Goal: Navigation & Orientation: Find specific page/section

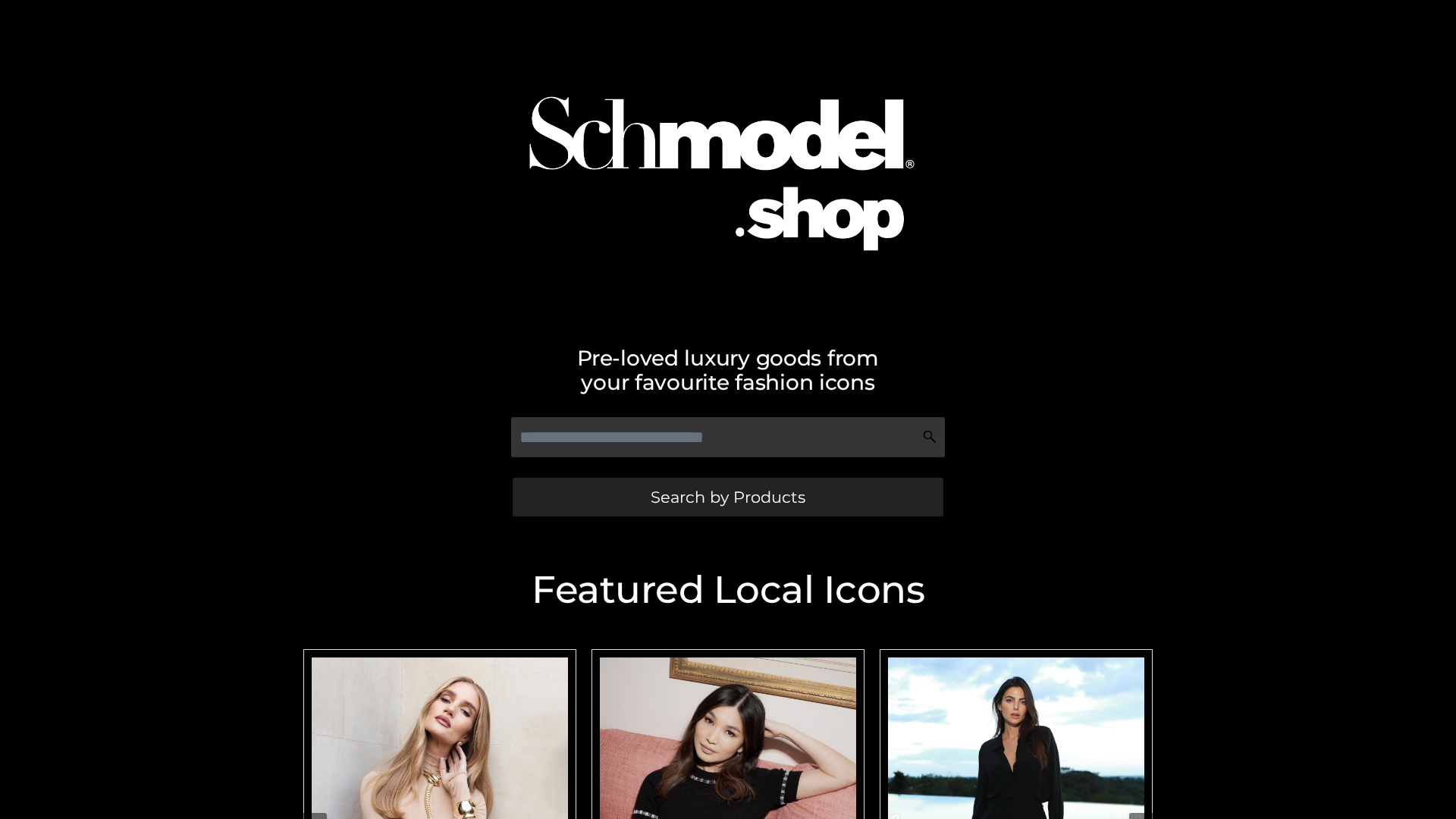
click at [727, 497] on span "Search by Products" at bounding box center [728, 497] width 155 height 16
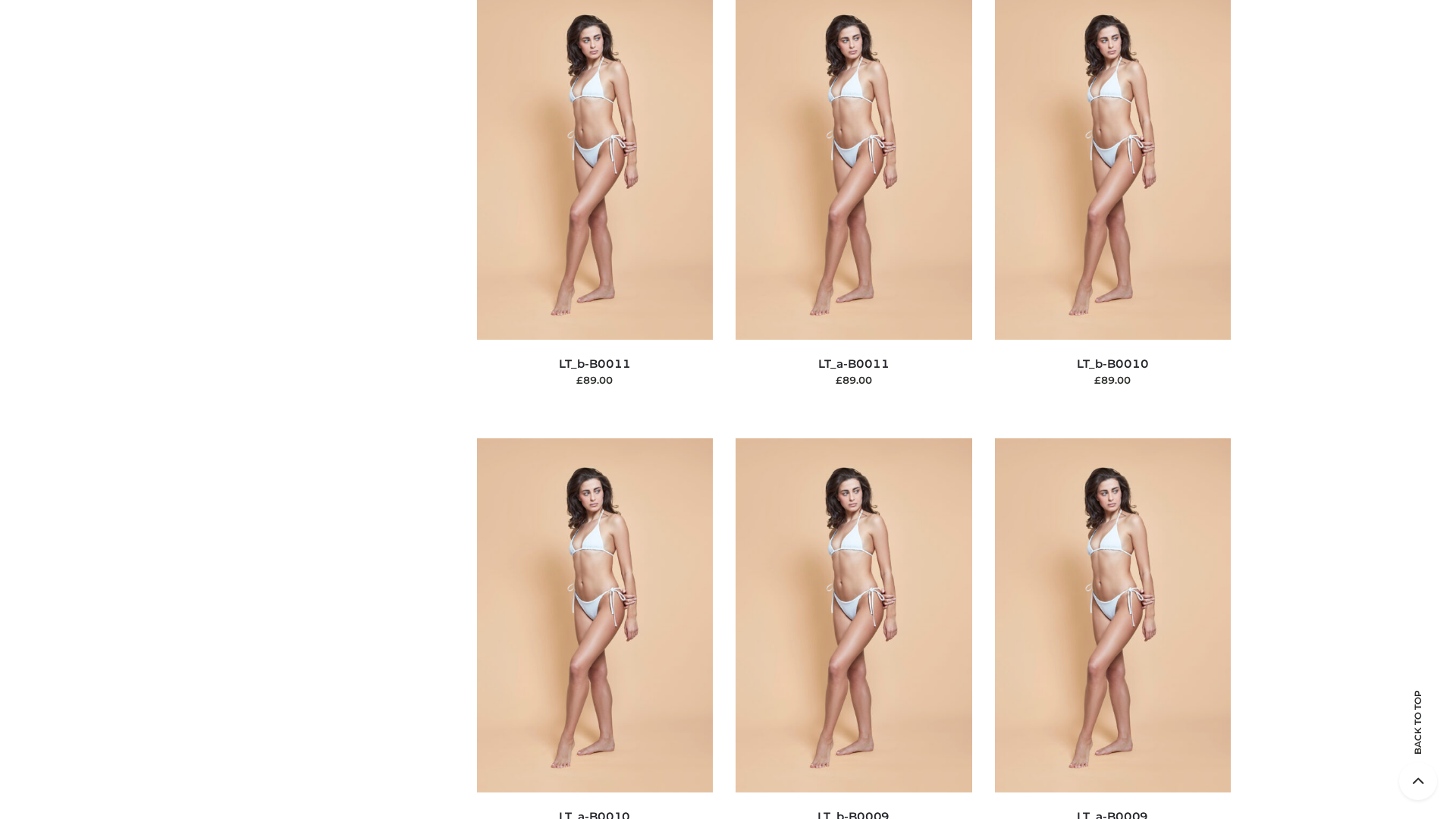
scroll to position [6810, 0]
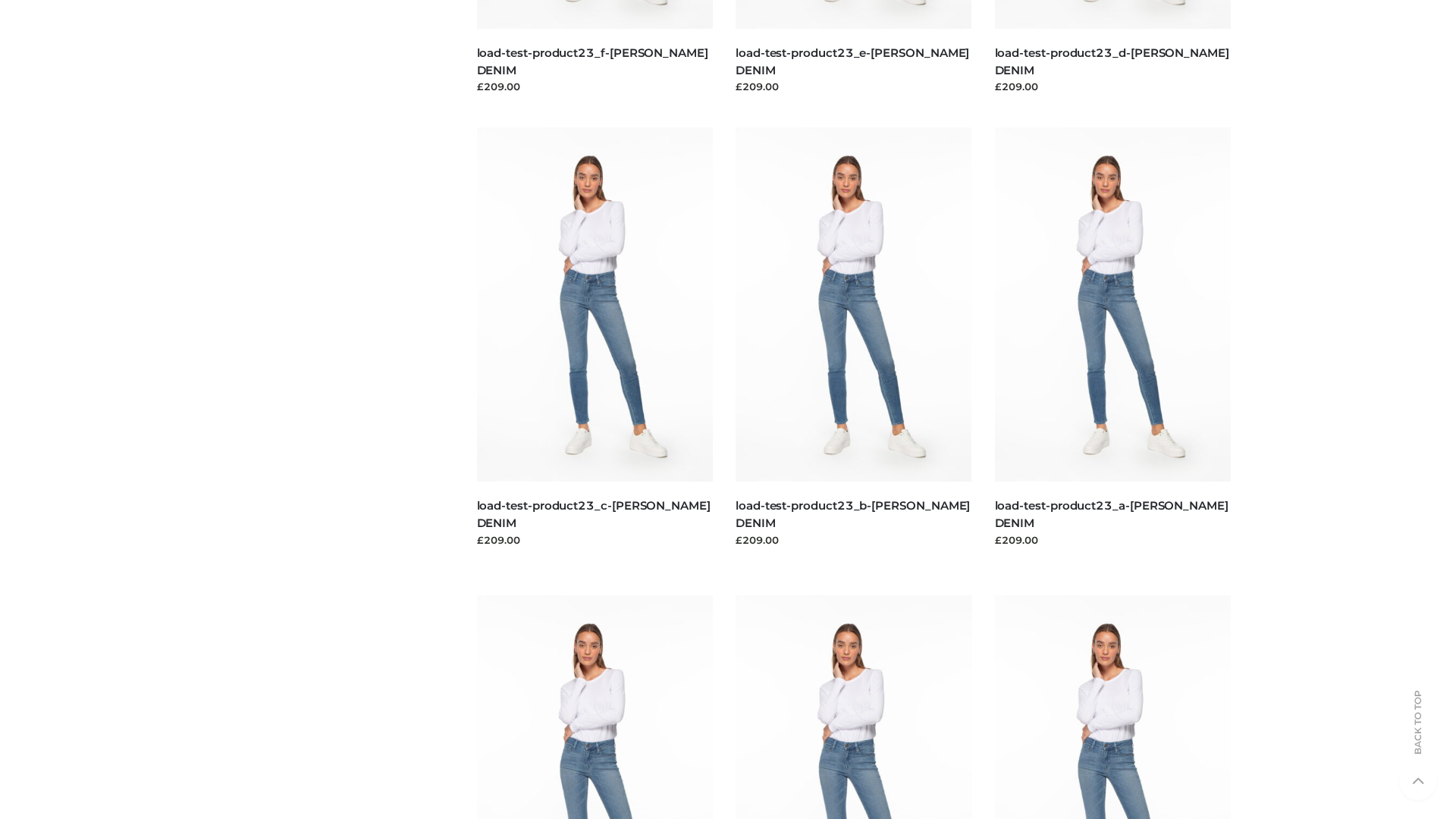
scroll to position [1330, 0]
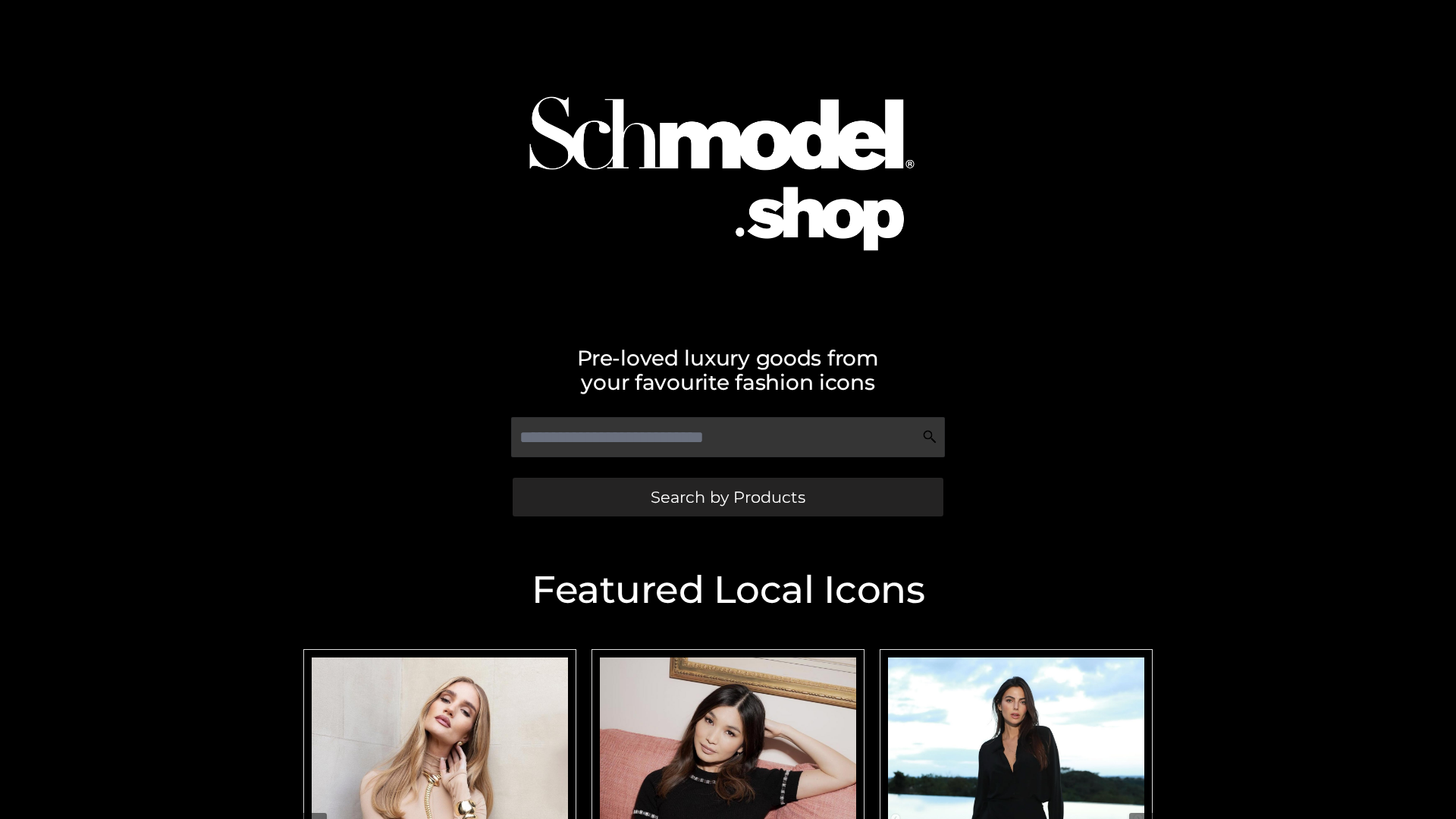
click at [727, 497] on span "Search by Products" at bounding box center [728, 497] width 155 height 16
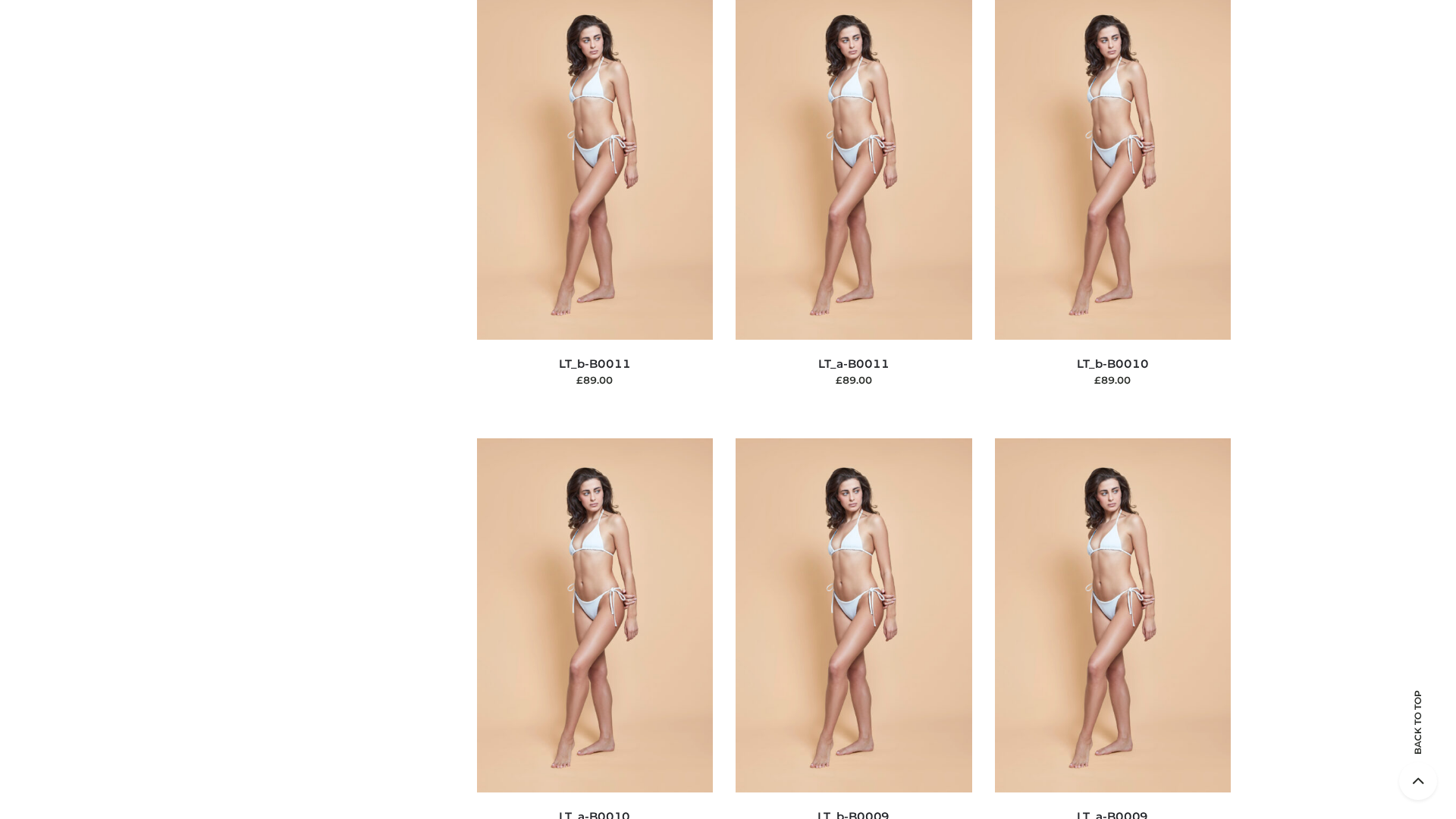
scroll to position [6810, 0]
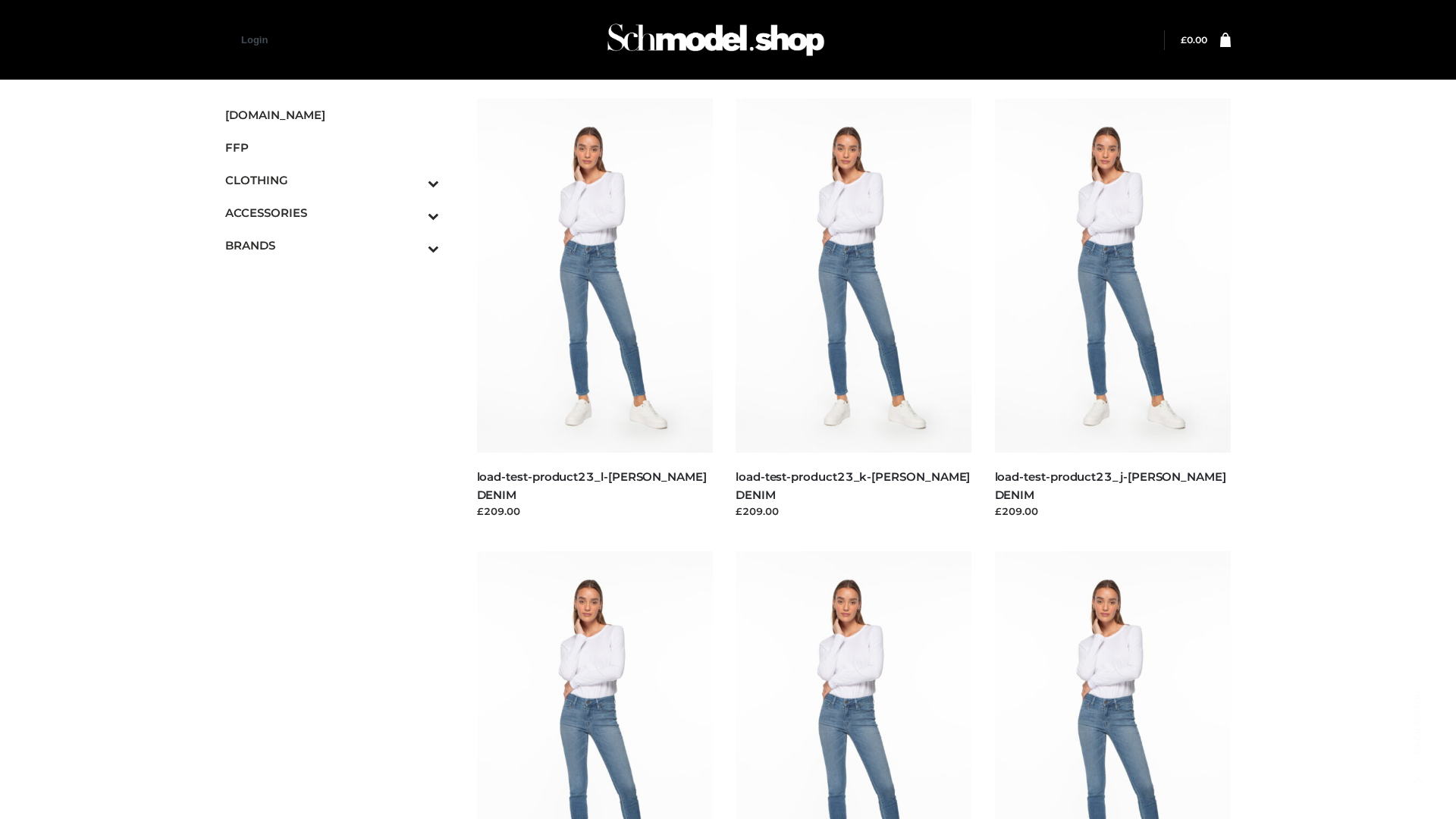
scroll to position [1330, 0]
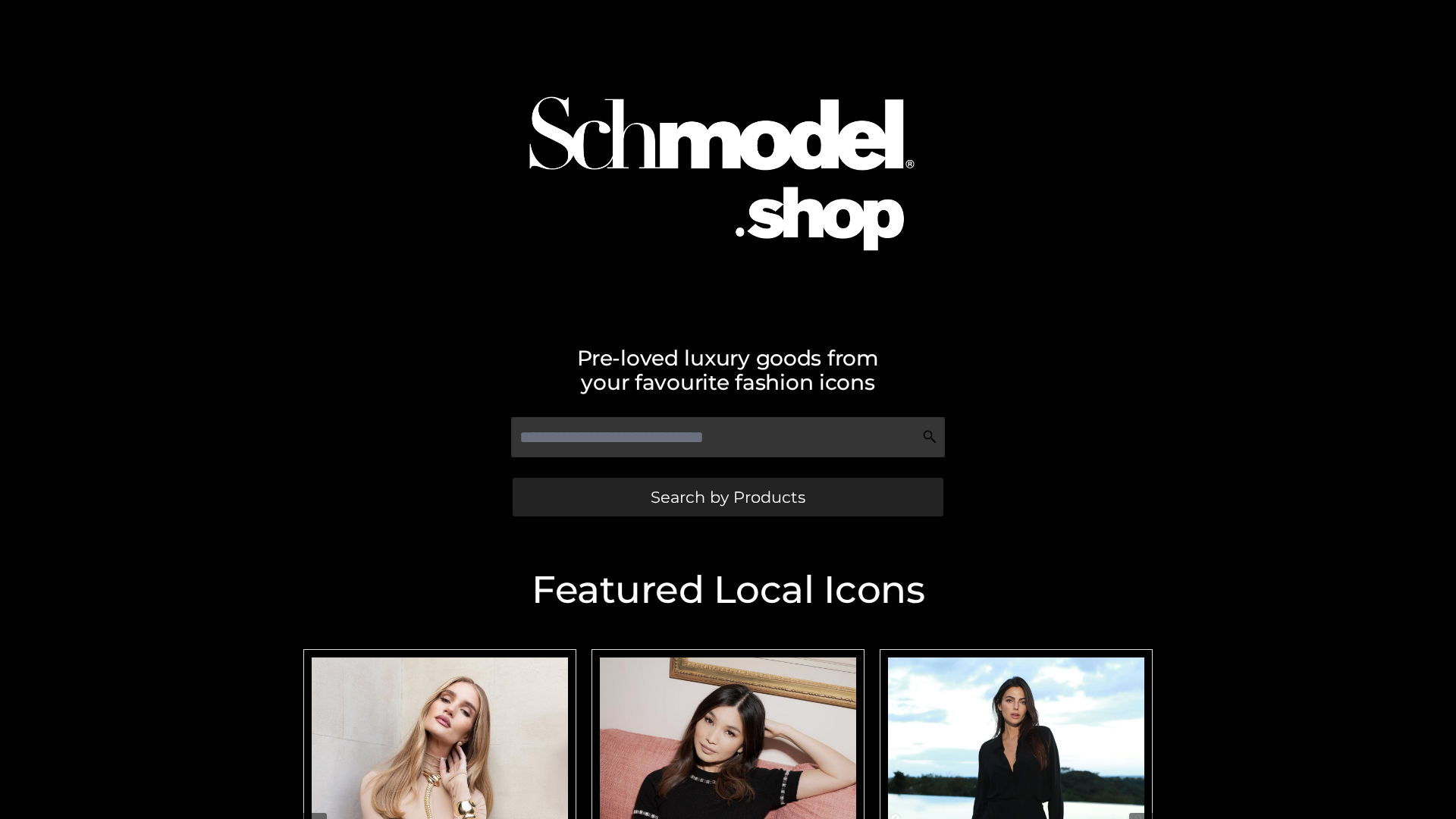
click at [727, 497] on span "Search by Products" at bounding box center [728, 497] width 155 height 16
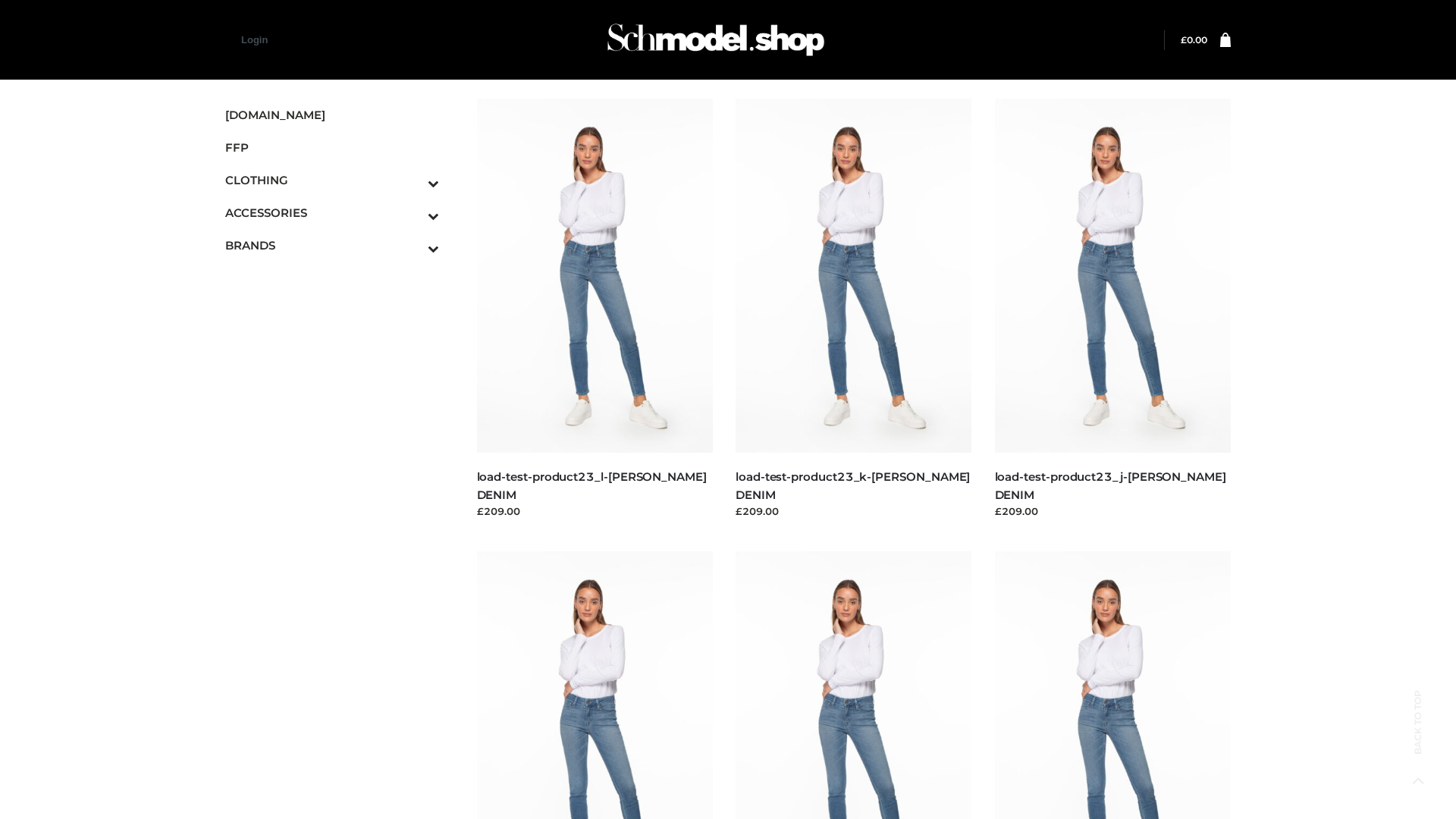
scroll to position [1330, 0]
